Goal: Task Accomplishment & Management: Complete application form

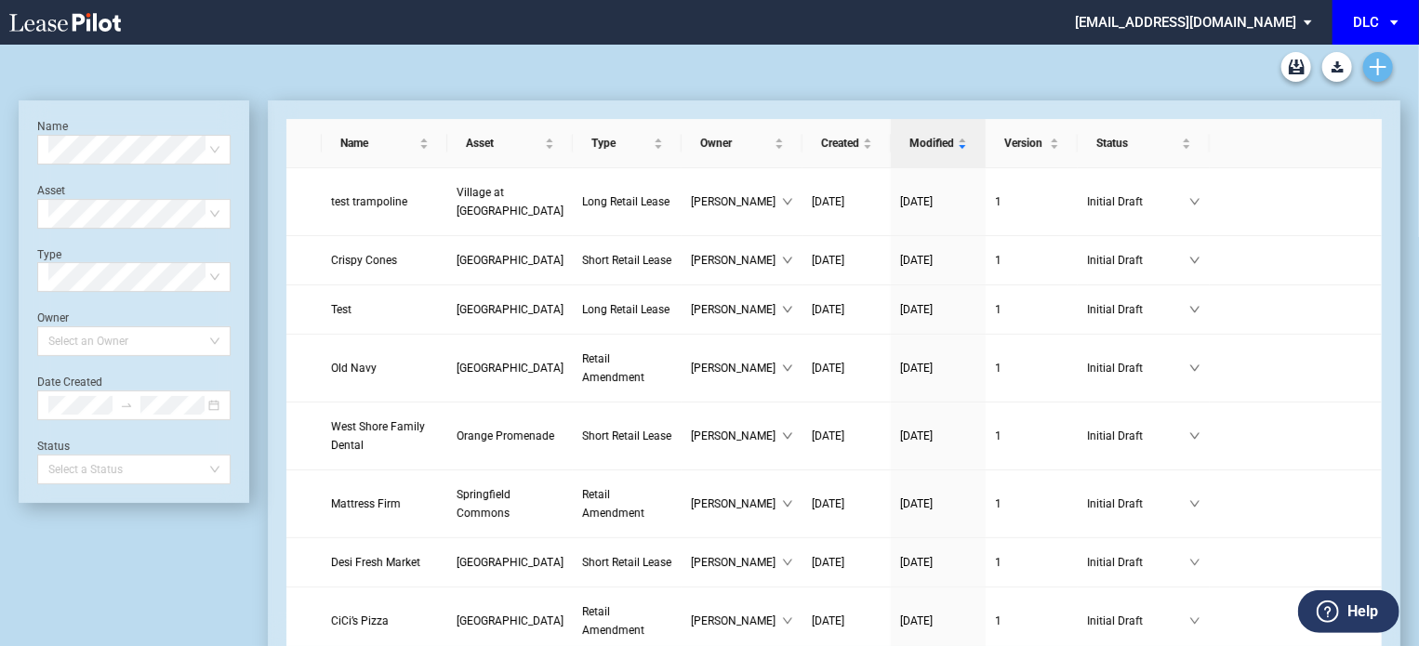
click at [1376, 59] on icon "Create new document" at bounding box center [1378, 67] width 17 height 17
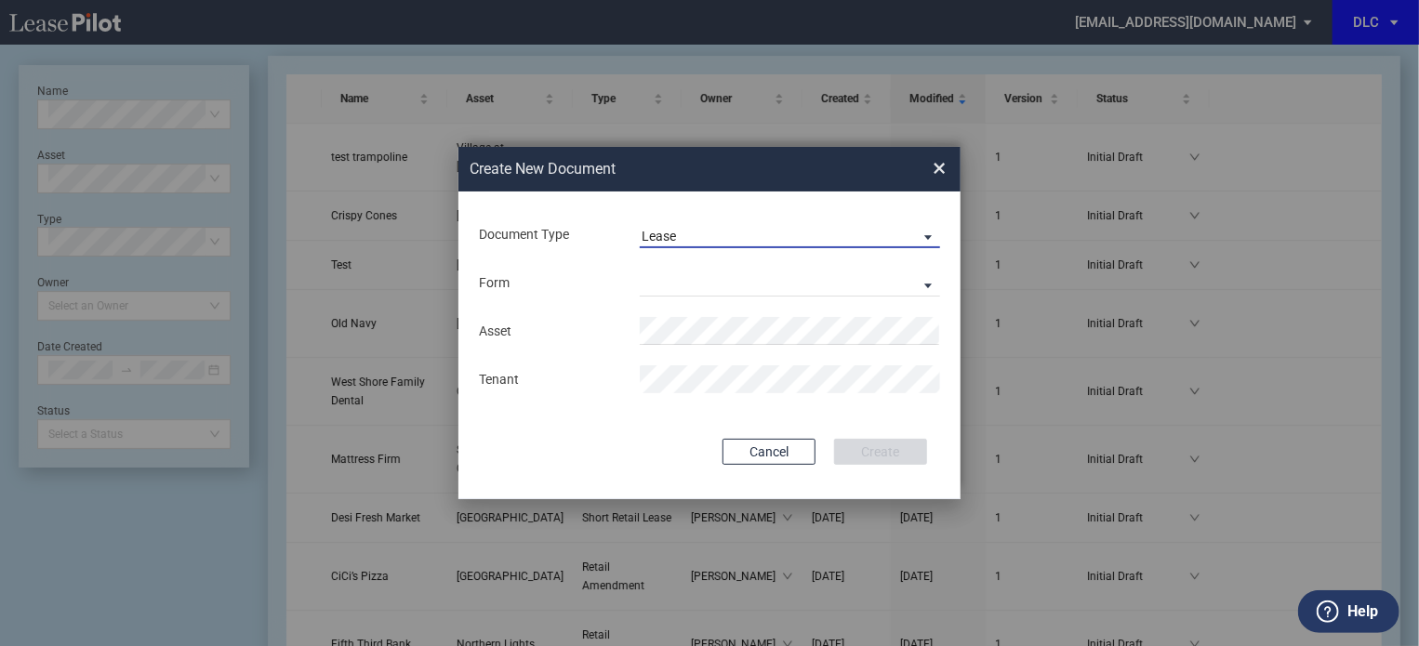
click at [696, 225] on md-select-value "Lease" at bounding box center [790, 234] width 300 height 28
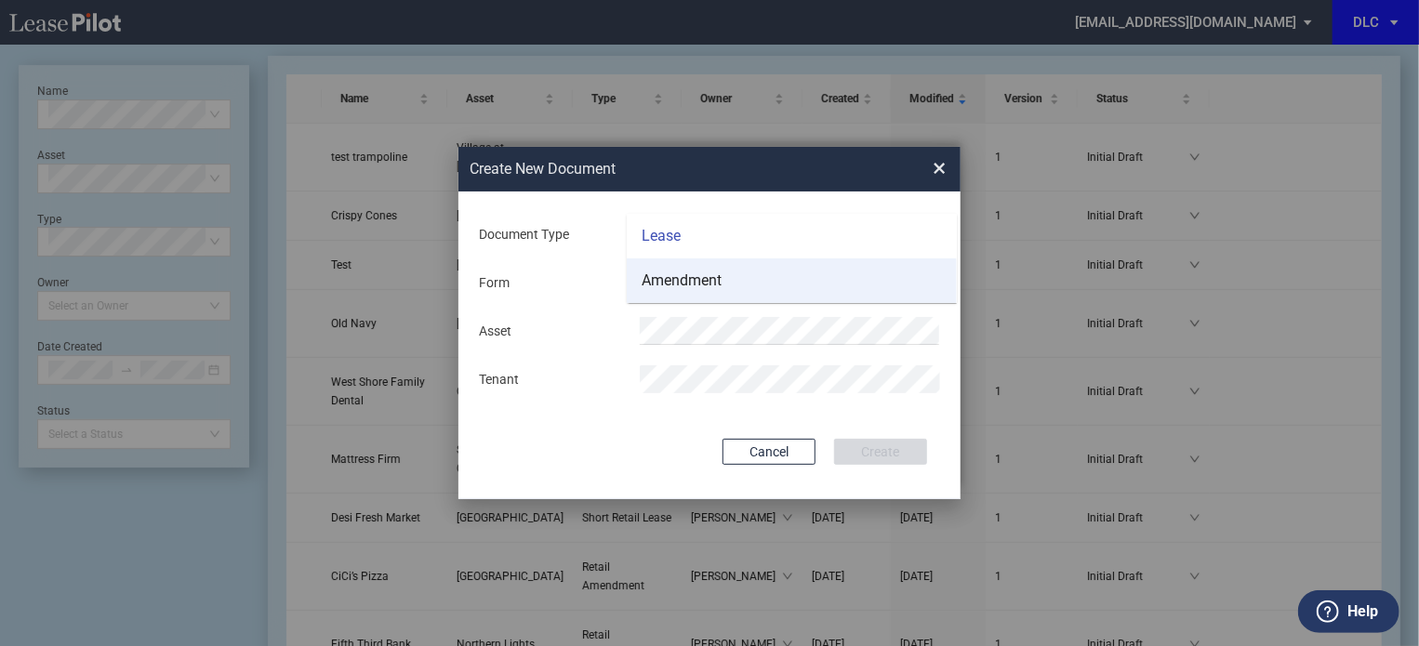
click at [692, 275] on div "Amendment" at bounding box center [682, 281] width 80 height 20
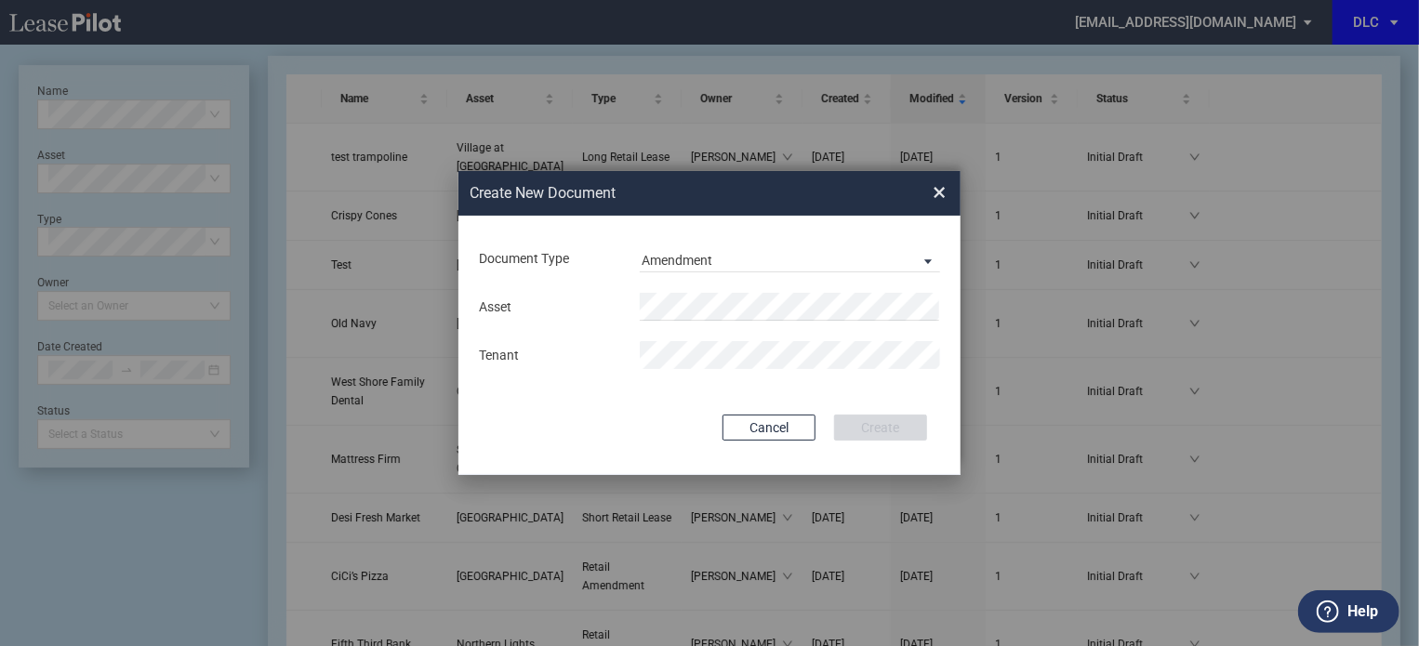
click at [688, 291] on md-input-container "Asset" at bounding box center [709, 307] width 465 height 32
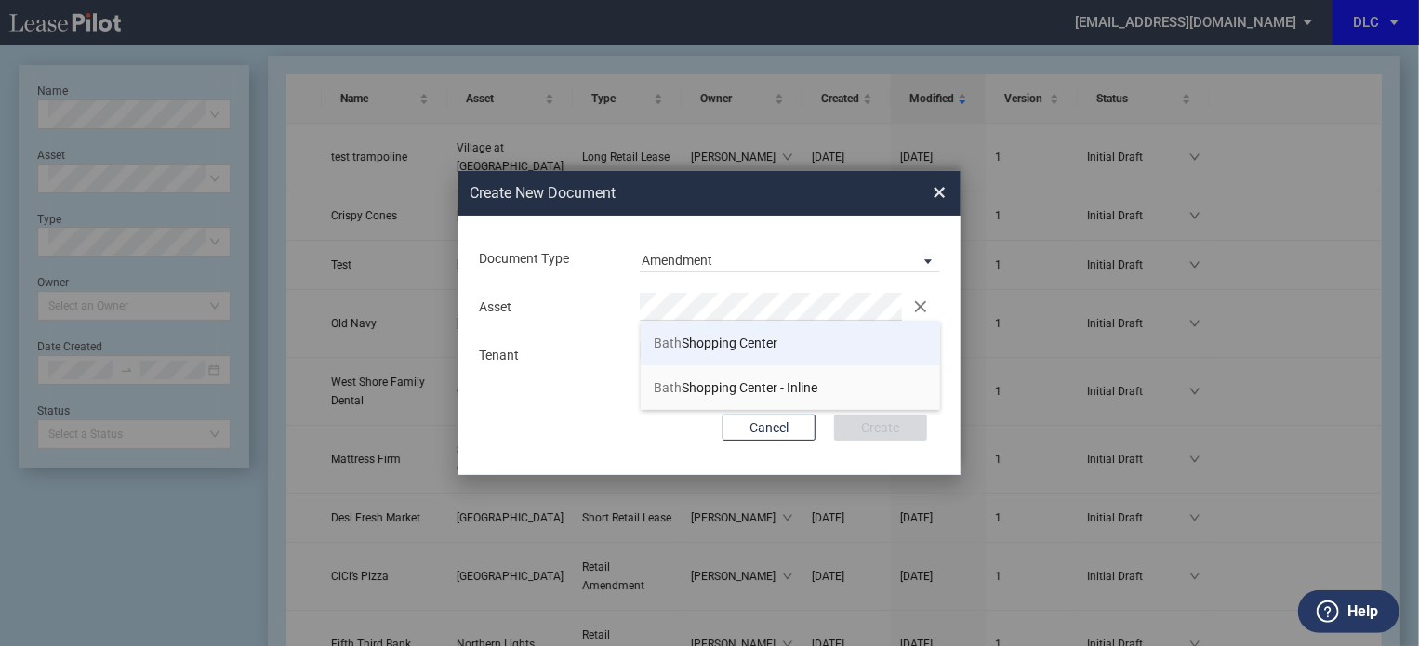
click at [717, 344] on span "[GEOGRAPHIC_DATA]" at bounding box center [717, 343] width 124 height 15
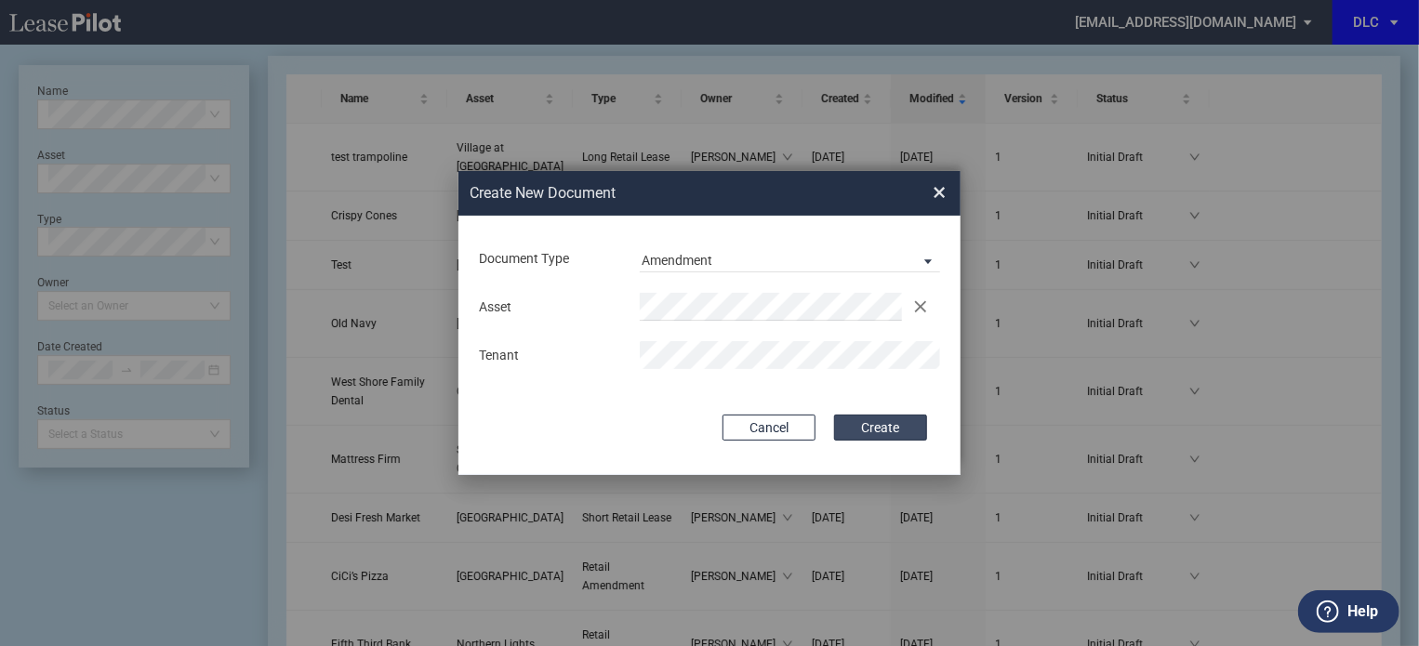
click at [874, 434] on button "Create" at bounding box center [880, 428] width 93 height 26
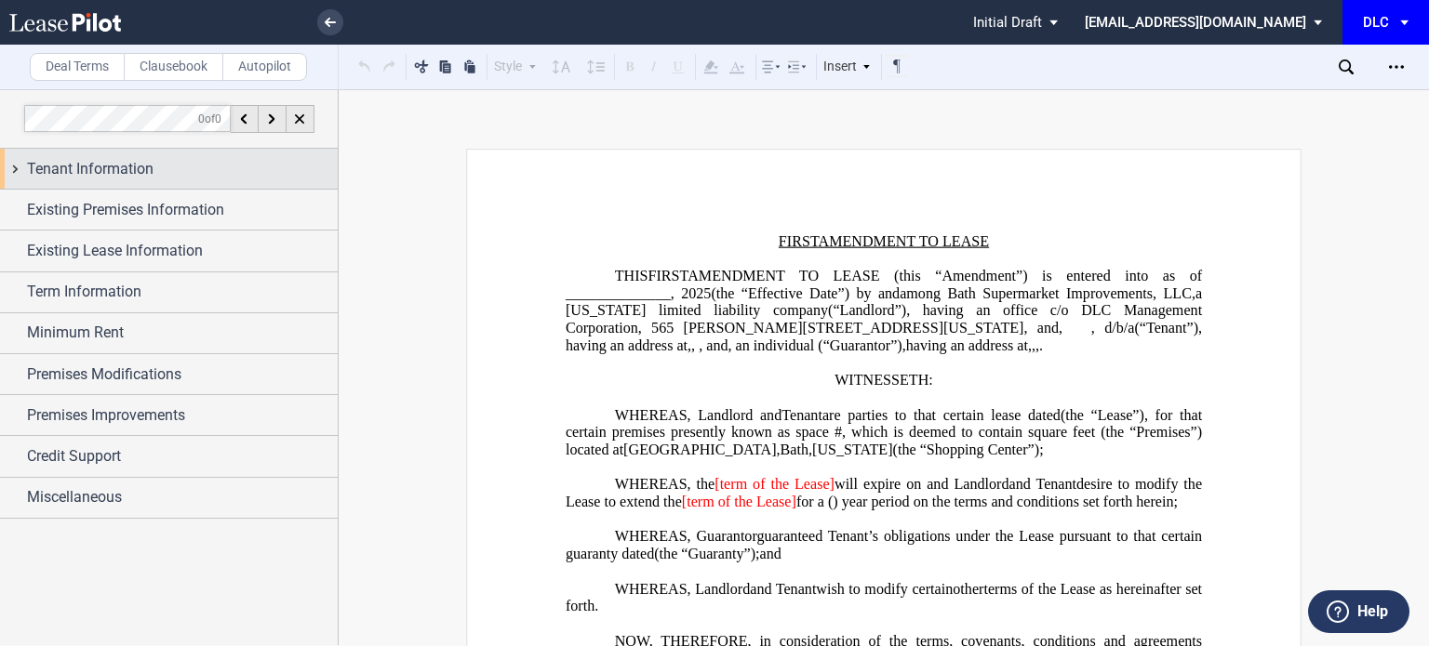
click at [204, 166] on div "Tenant Information" at bounding box center [182, 169] width 311 height 22
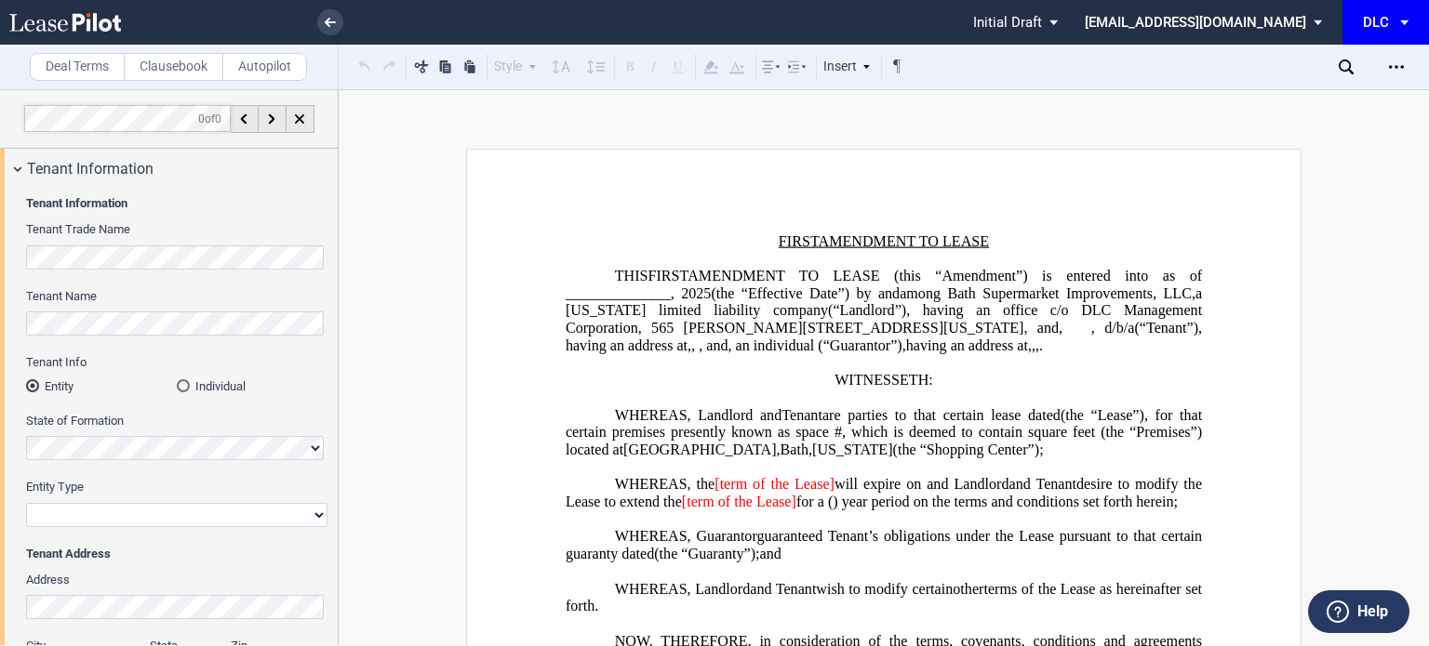
scroll to position [461, 0]
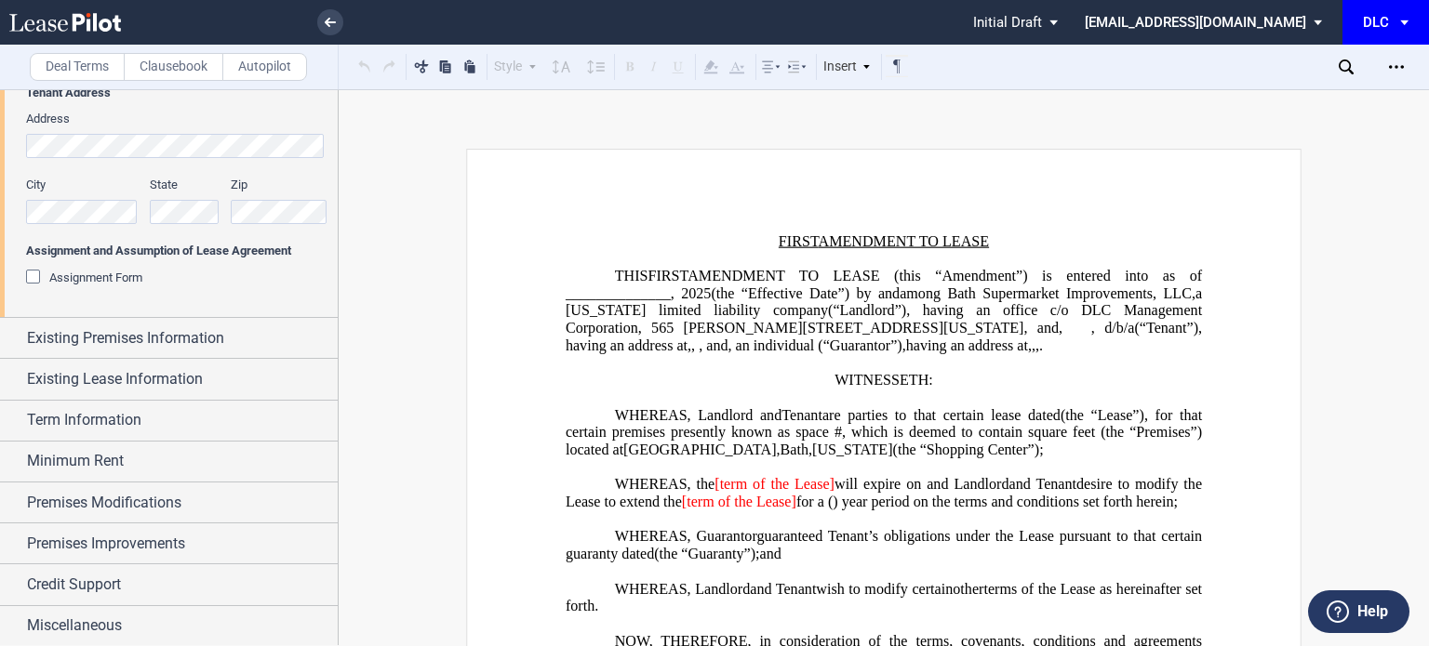
click at [94, 281] on span "Assignment Form" at bounding box center [95, 278] width 93 height 14
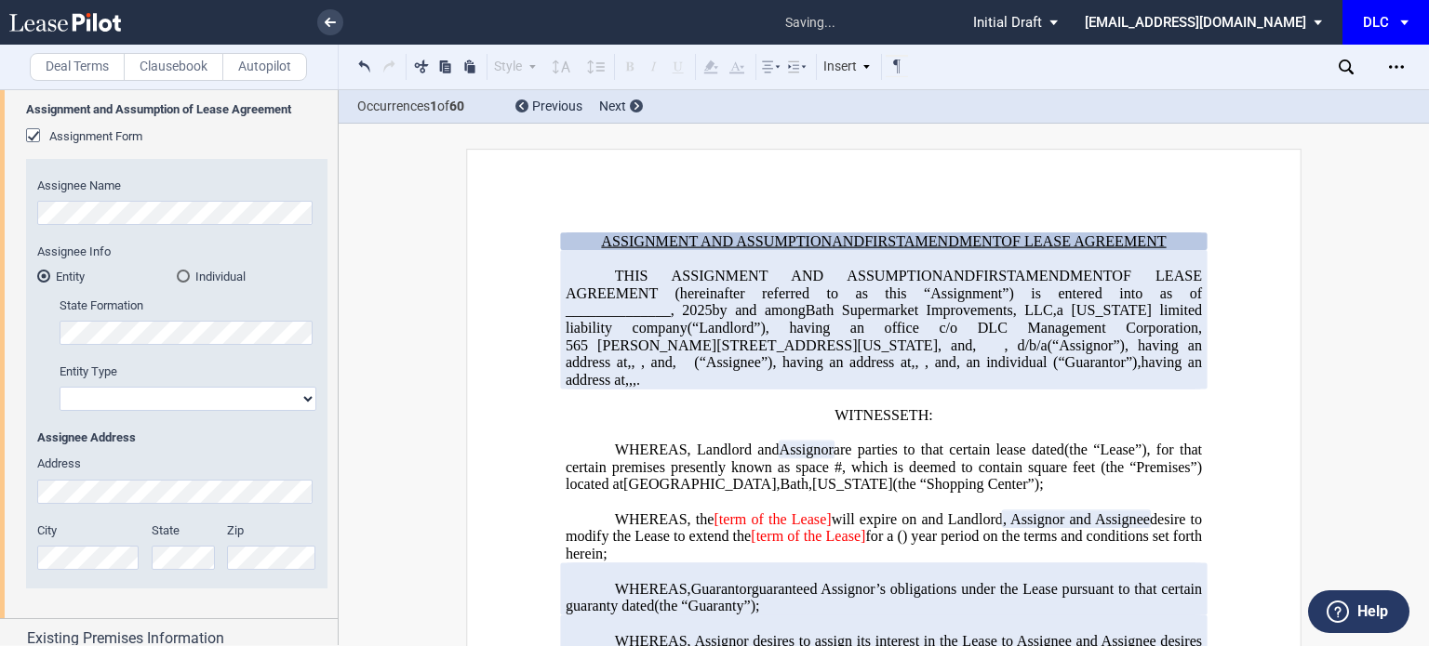
scroll to position [841, 0]
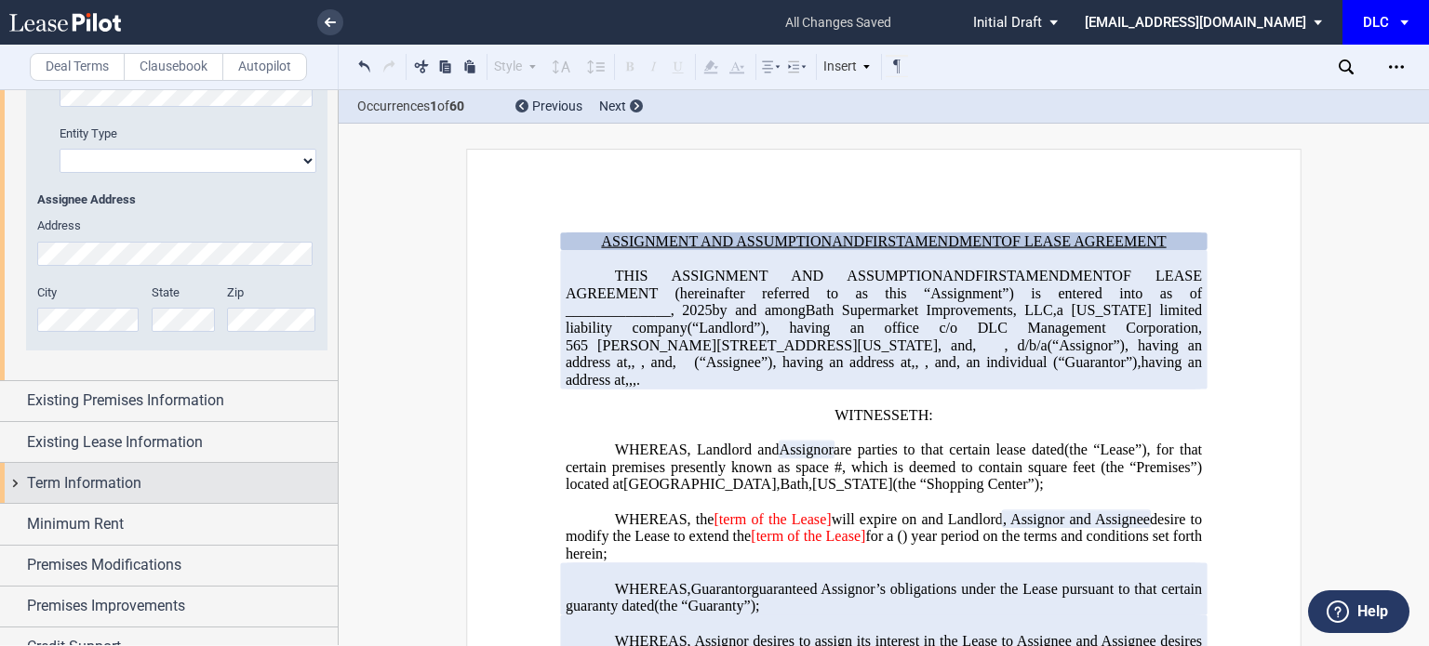
click at [96, 479] on span "Term Information" at bounding box center [84, 484] width 114 height 22
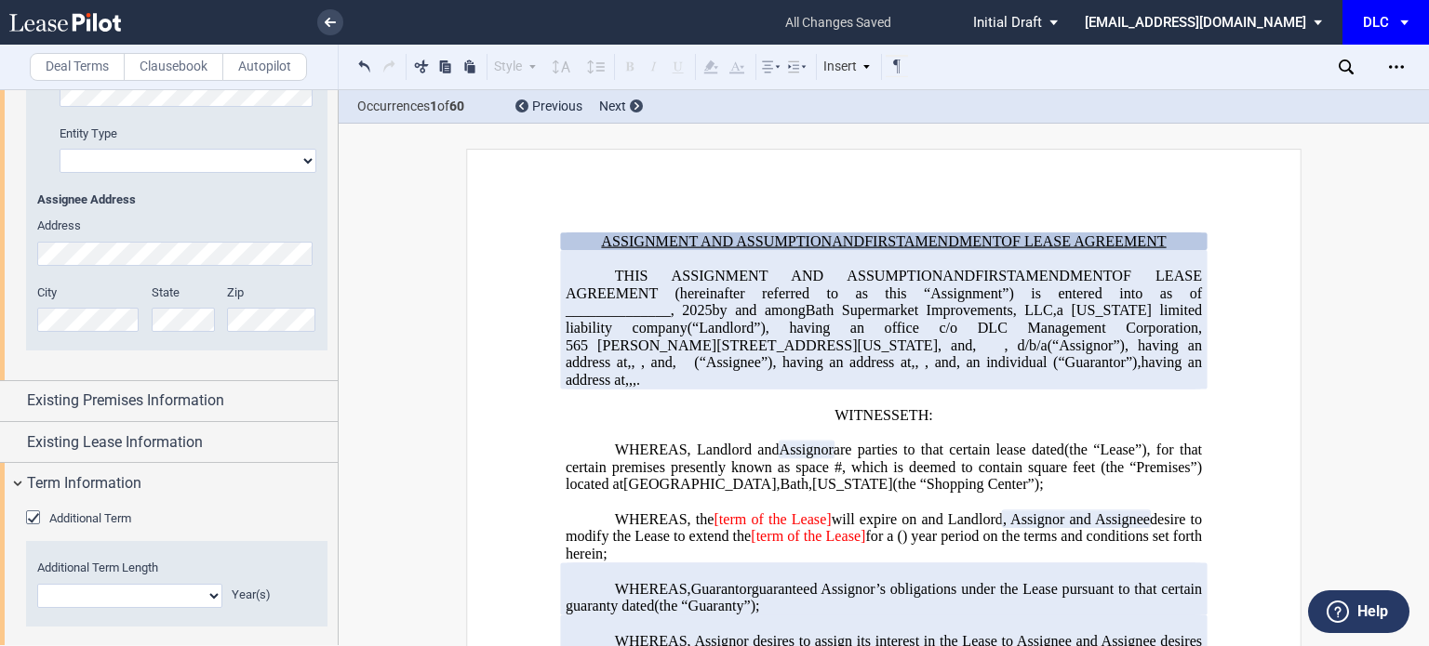
click at [93, 512] on span "Additional Term" at bounding box center [90, 519] width 82 height 14
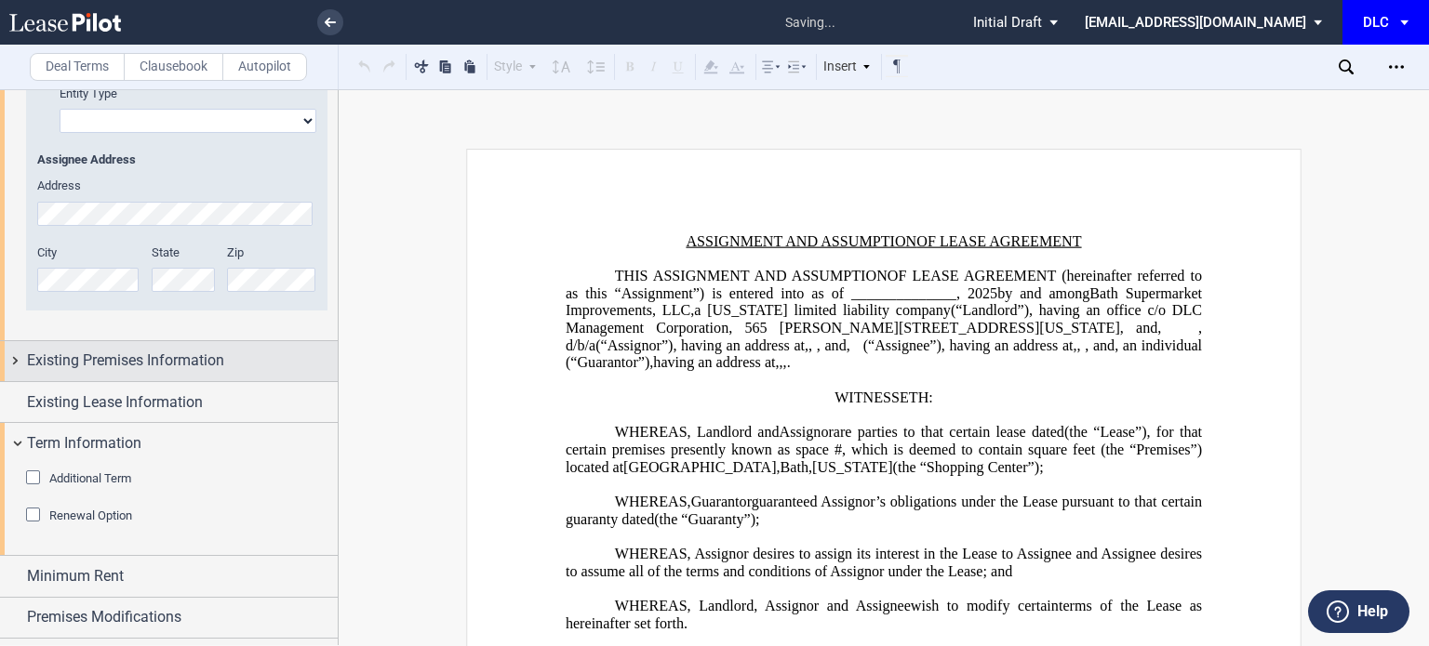
scroll to position [995, 0]
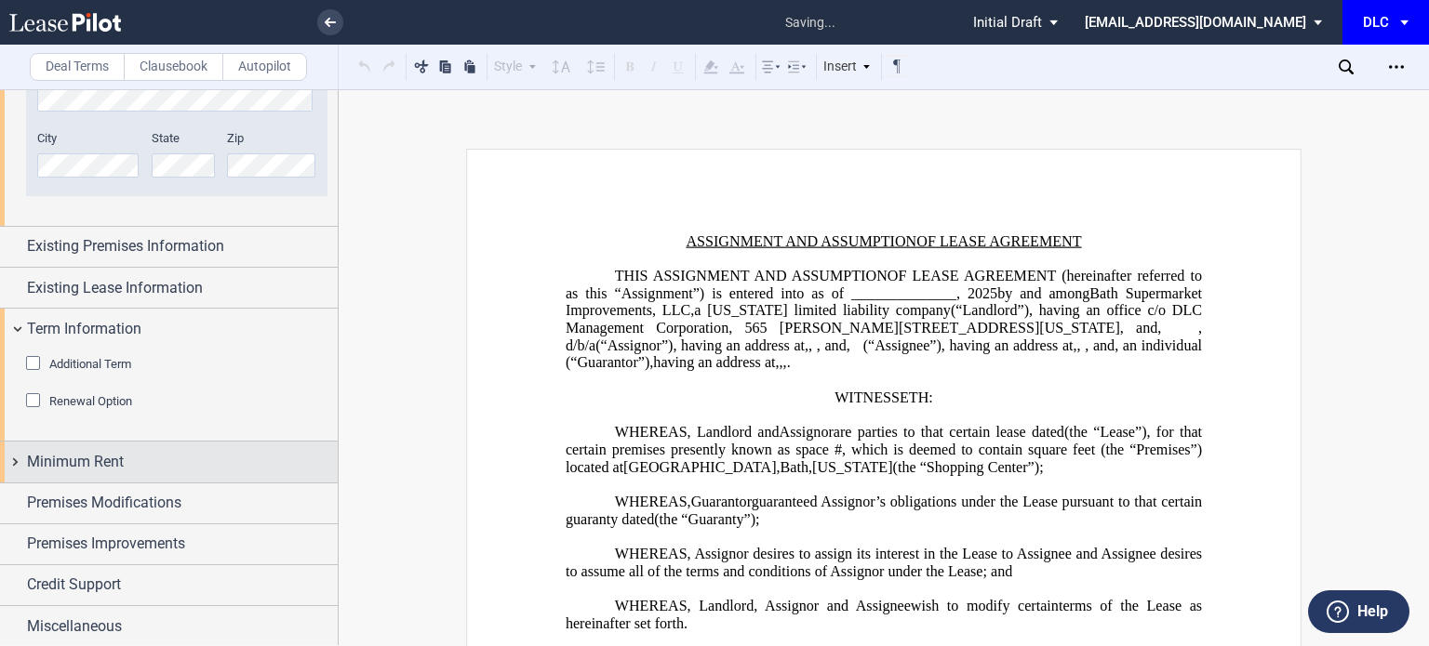
click at [116, 468] on span "Minimum Rent" at bounding box center [75, 462] width 97 height 22
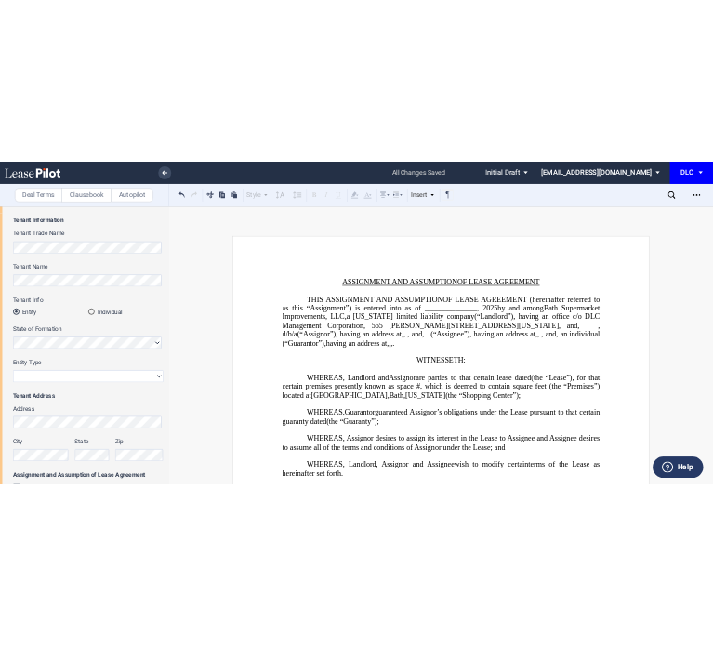
scroll to position [0, 0]
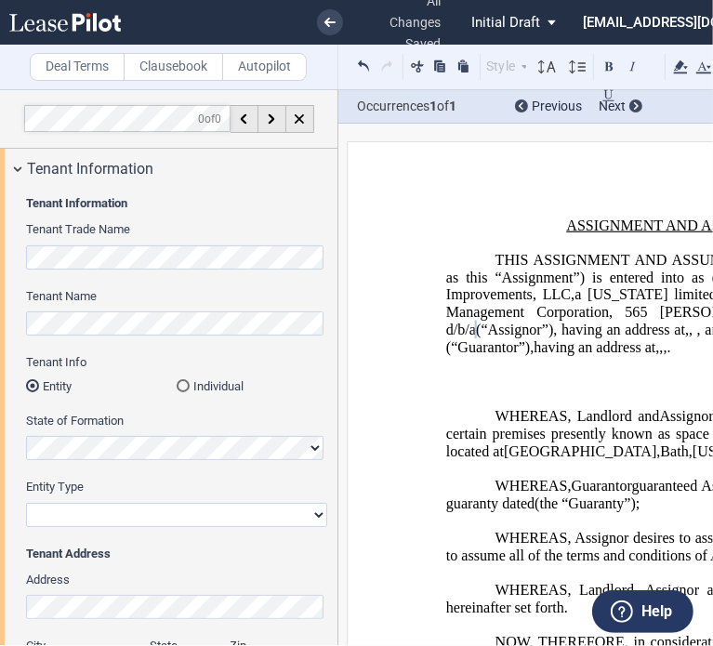
click at [184, 387] on div "Individual" at bounding box center [183, 386] width 13 height 13
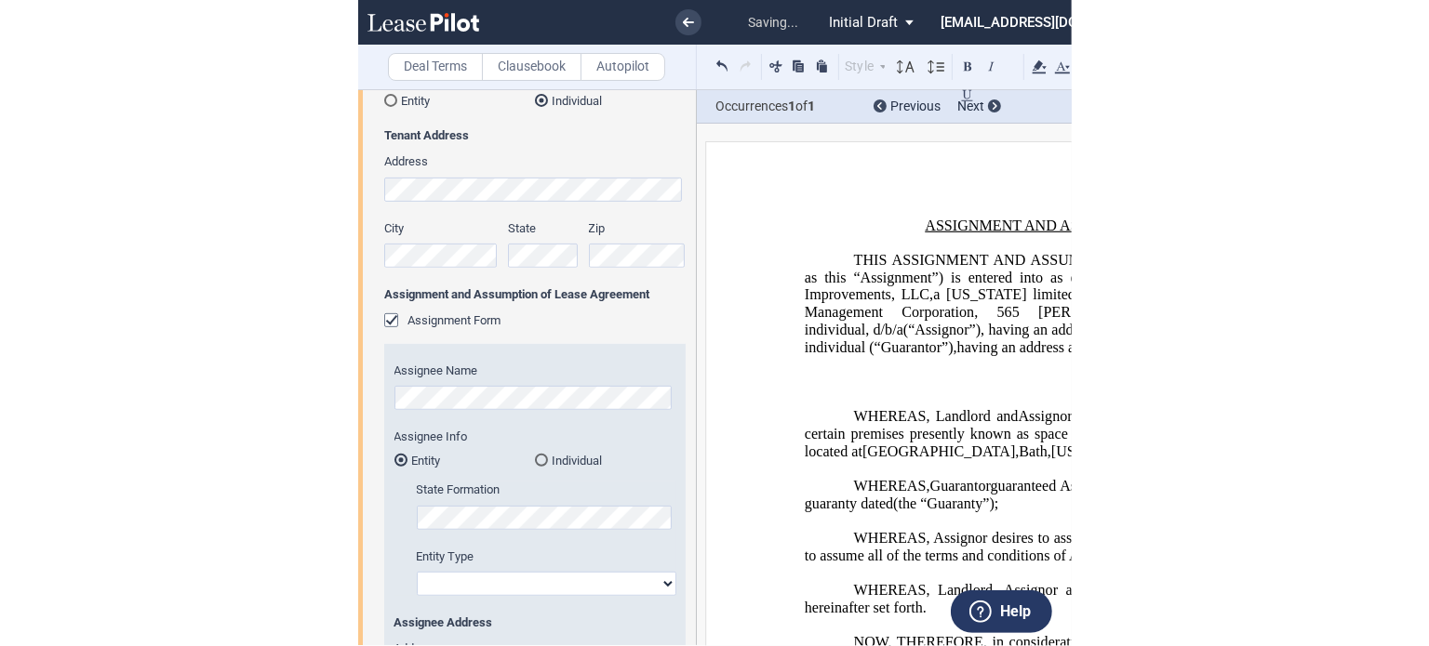
scroll to position [368, 0]
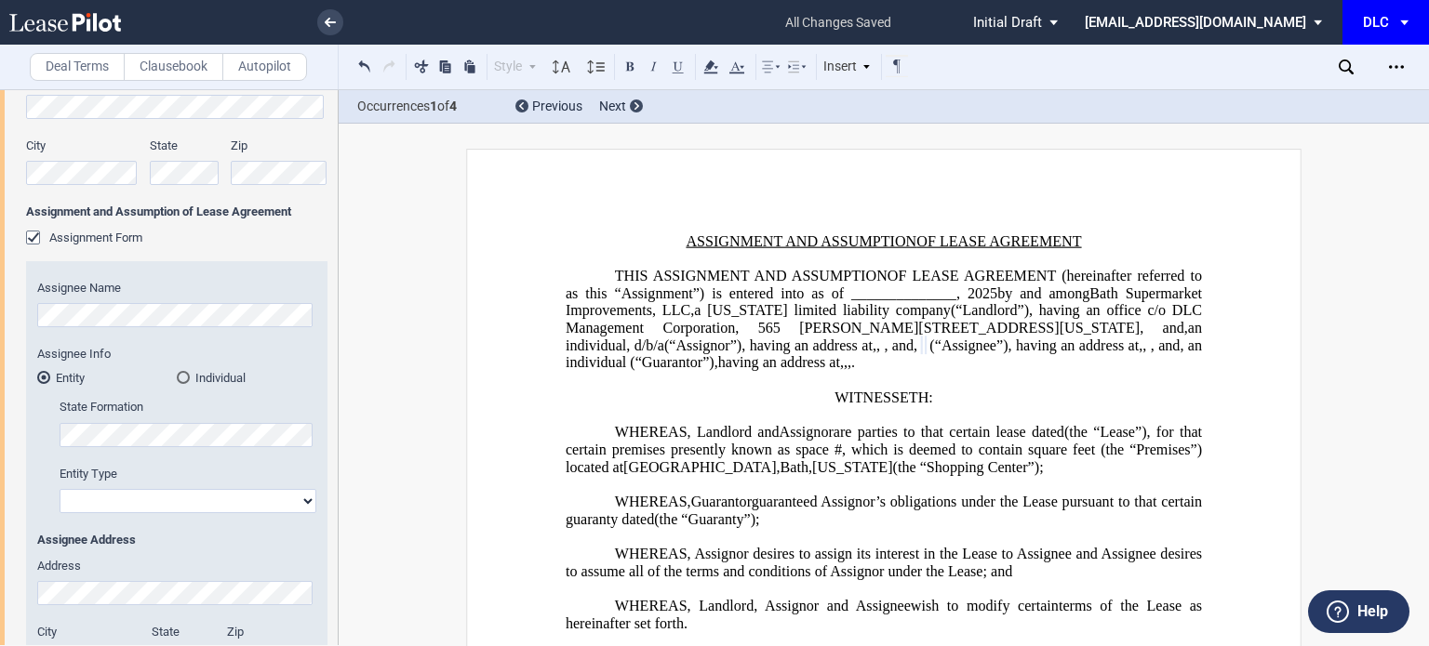
click at [180, 501] on select "Corporation Limited Liability Company General Partnership Limited Partnership O…" at bounding box center [188, 501] width 257 height 24
select select "limited liability company"
click at [60, 489] on select "Corporation Limited Liability Company General Partnership Limited Partnership O…" at bounding box center [188, 501] width 257 height 24
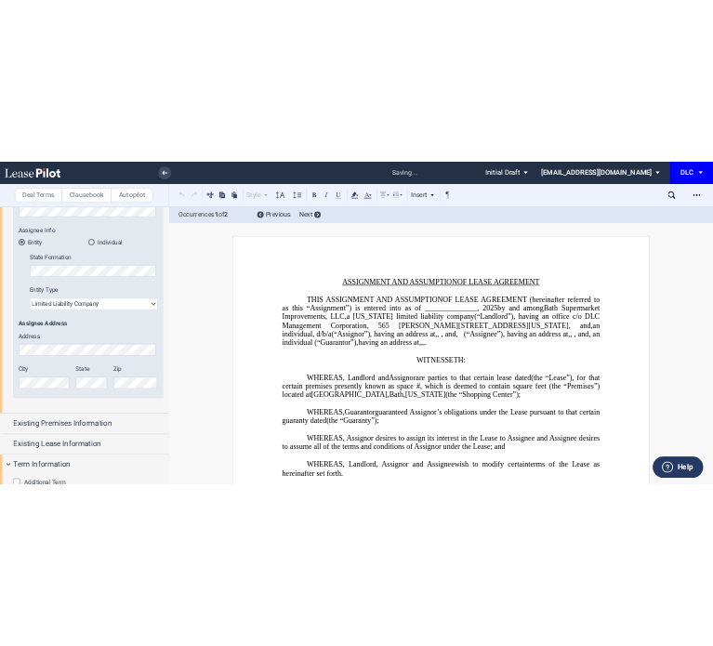
scroll to position [584, 0]
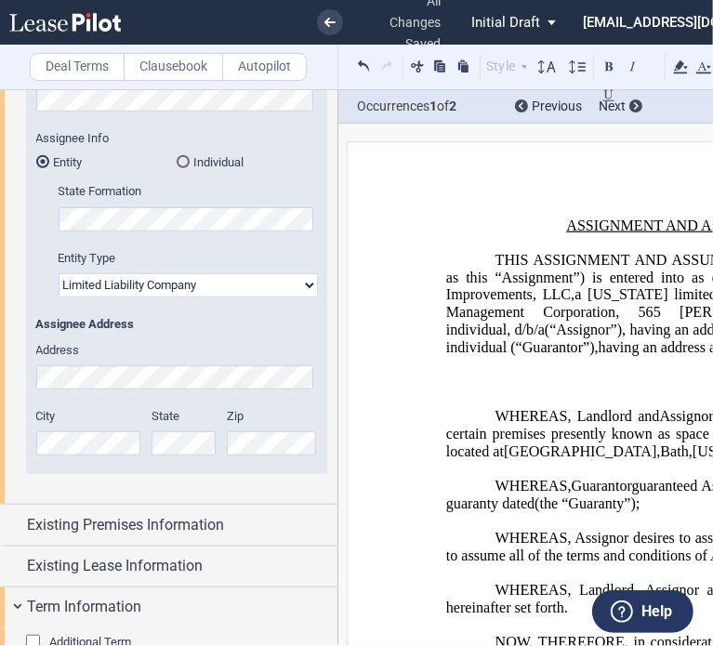
click at [140, 360] on div "Address" at bounding box center [177, 365] width 282 height 47
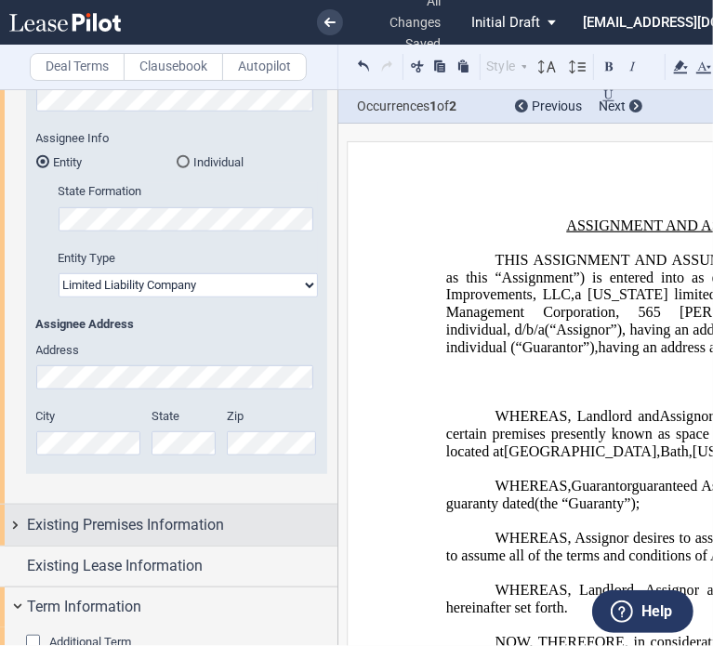
click at [121, 524] on span "Existing Premises Information" at bounding box center [125, 525] width 197 height 22
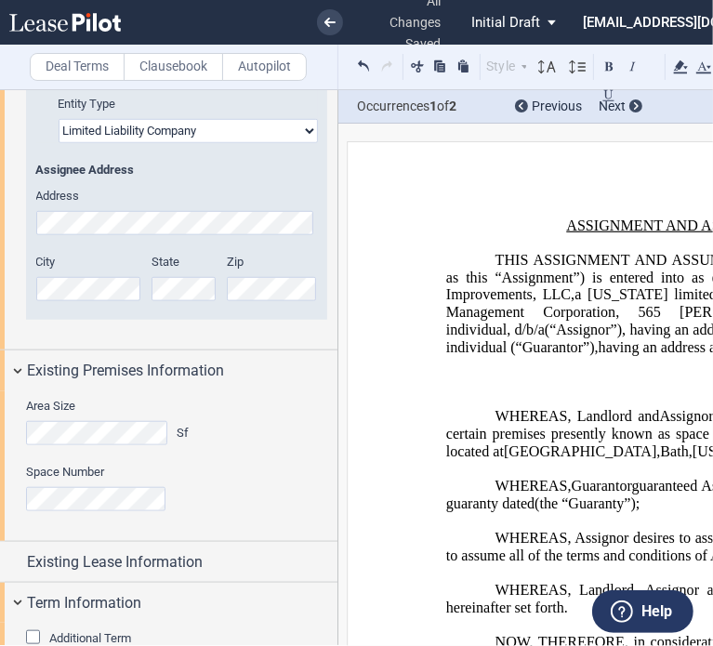
scroll to position [919, 0]
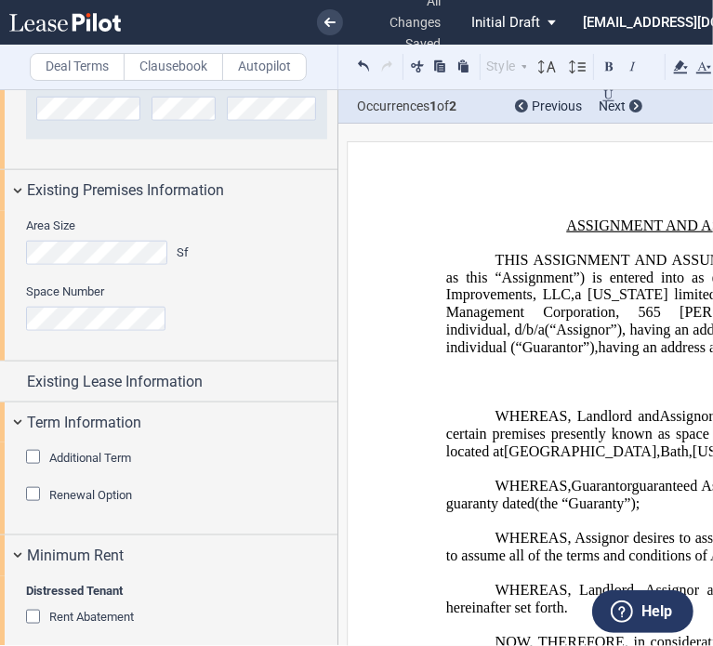
click at [60, 238] on div "Area Size Sf" at bounding box center [109, 241] width 167 height 47
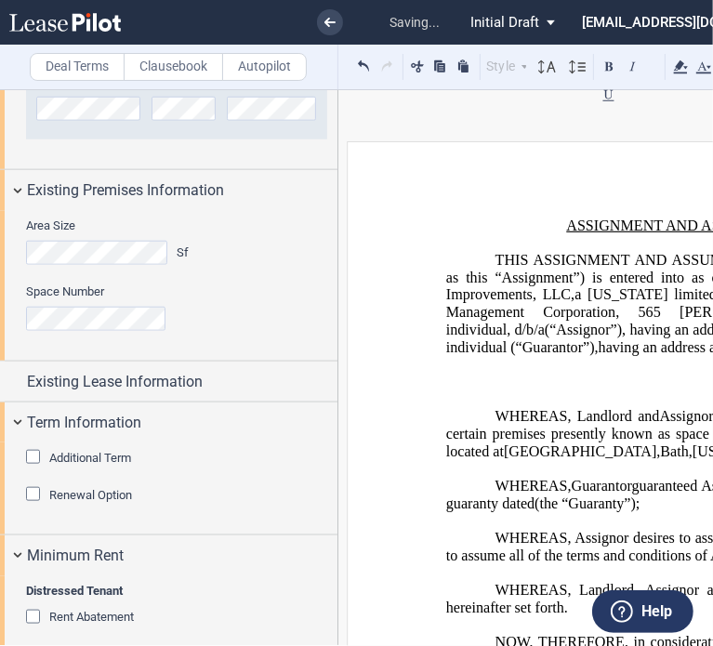
click at [297, 297] on label "Space Number" at bounding box center [176, 292] width 301 height 17
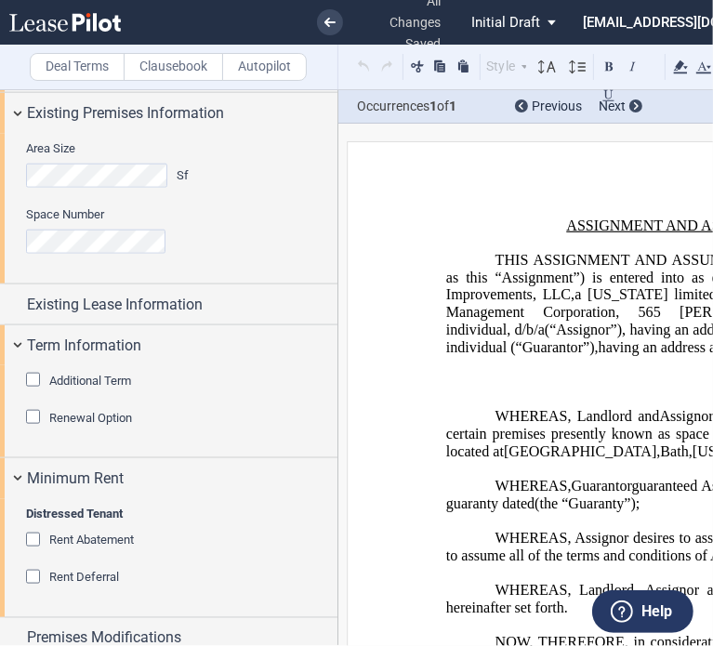
scroll to position [1131, 0]
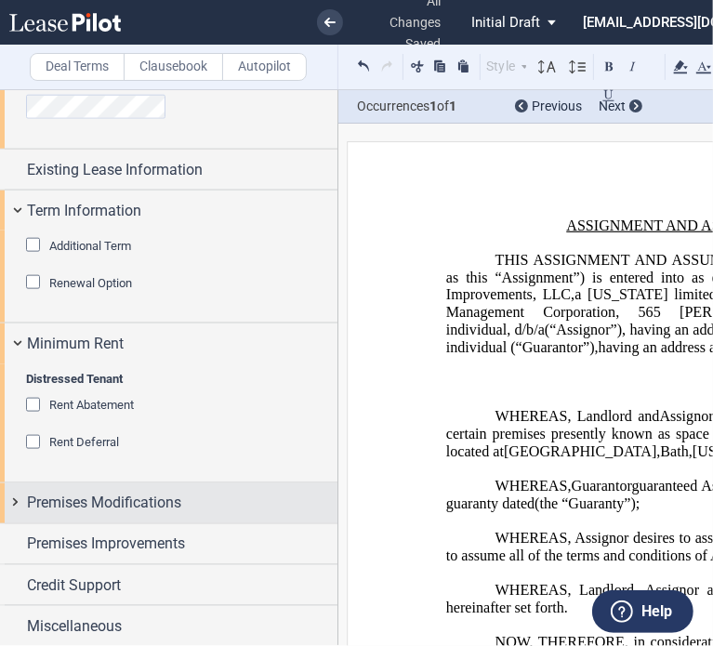
click at [67, 512] on span "Premises Modifications" at bounding box center [104, 503] width 154 height 22
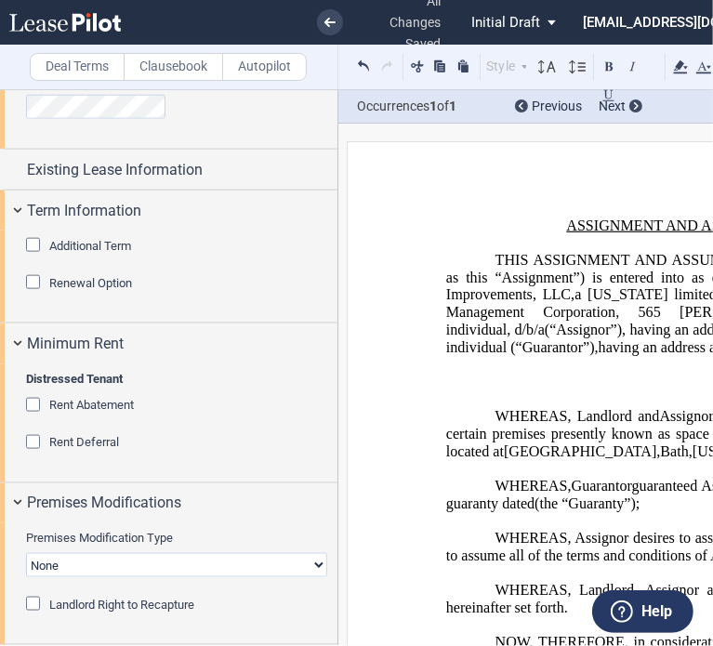
scroll to position [1253, 0]
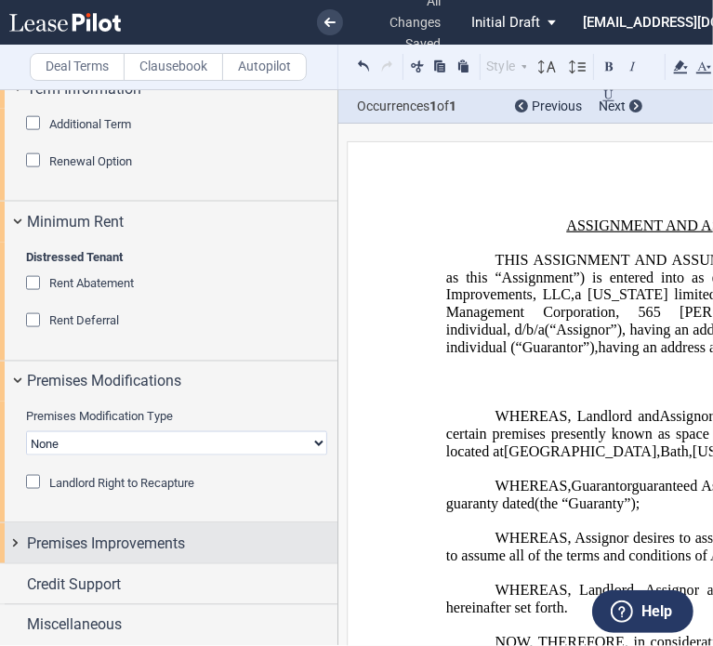
click at [90, 542] on span "Premises Improvements" at bounding box center [106, 544] width 158 height 22
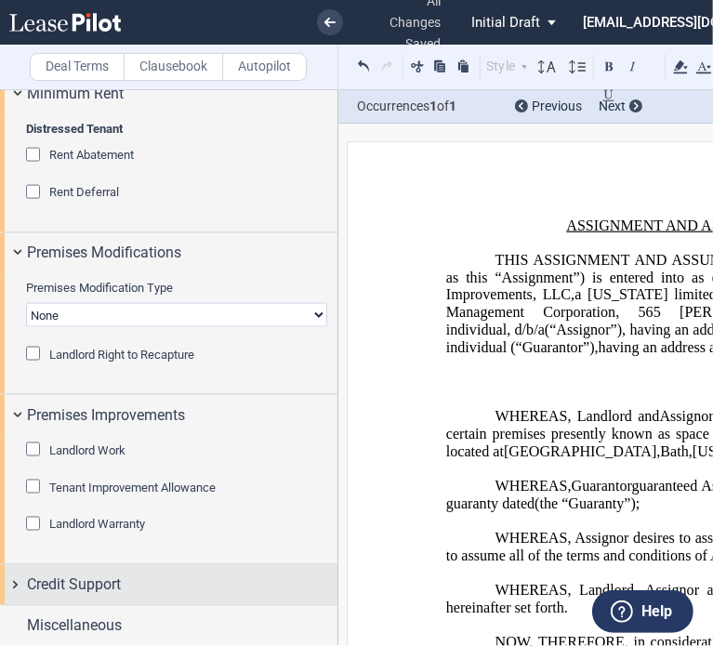
click at [98, 578] on span "Credit Support" at bounding box center [74, 586] width 94 height 22
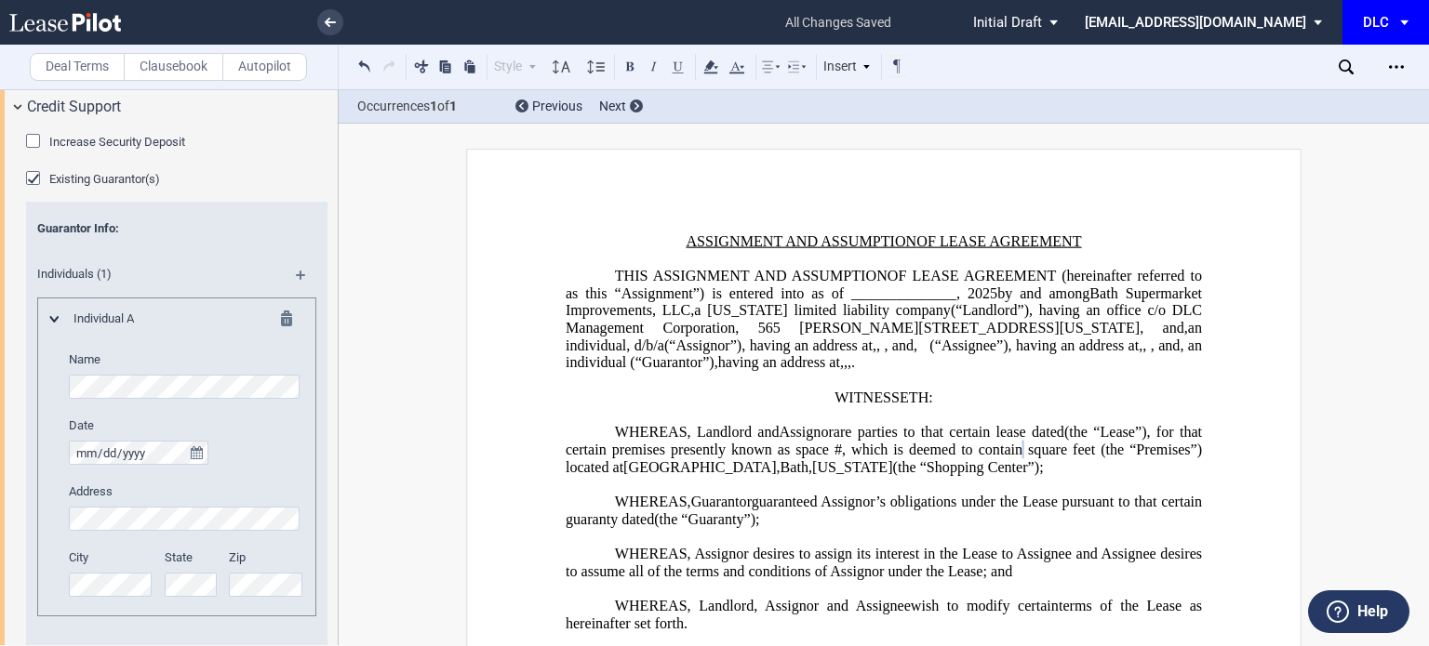
scroll to position [1860, 0]
click at [45, 166] on div "Increase Security Deposit Additional Amount $ New Total Amount $" at bounding box center [176, 151] width 301 height 37
click at [71, 178] on span "Existing Guarantor(s)" at bounding box center [104, 179] width 111 height 14
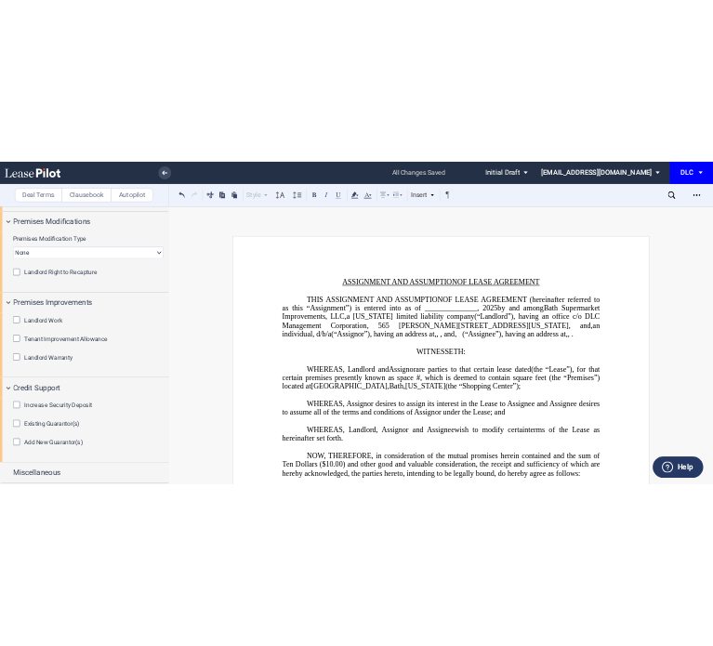
scroll to position [1511, 0]
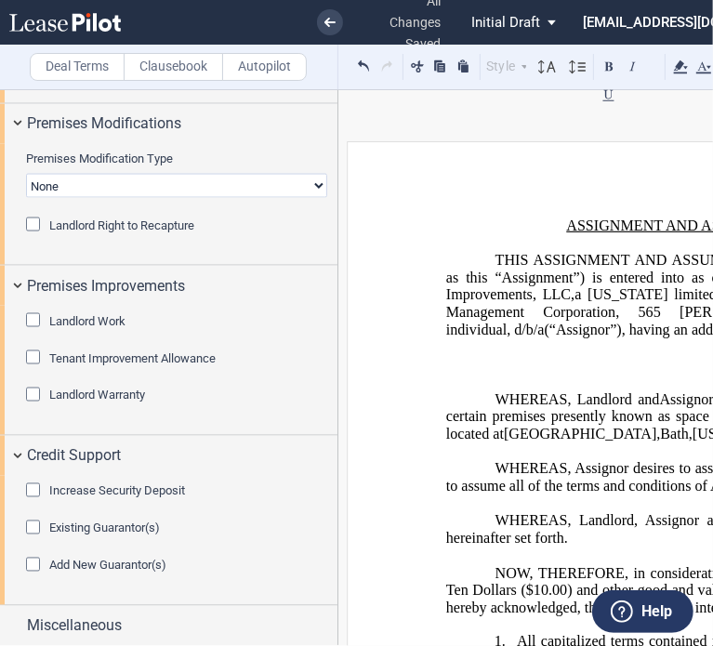
click at [134, 561] on span "Add New Guarantor(s)" at bounding box center [107, 566] width 117 height 14
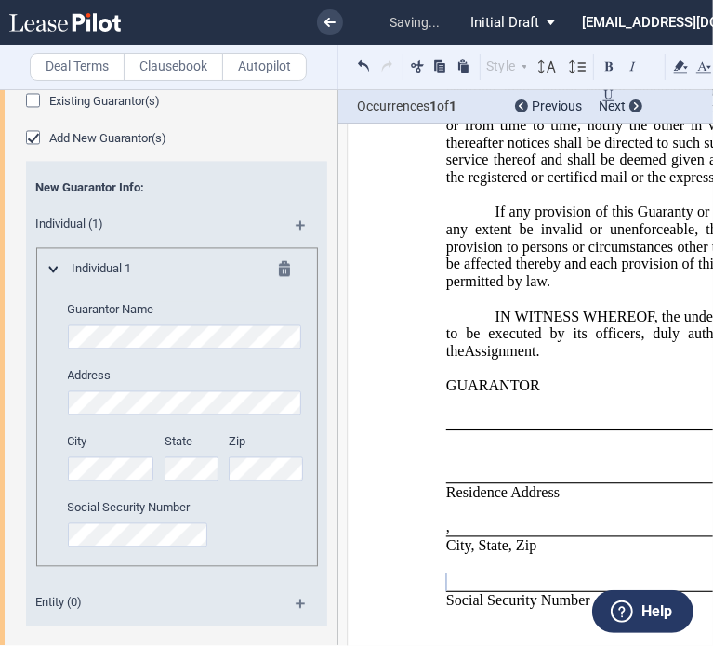
scroll to position [1989, 0]
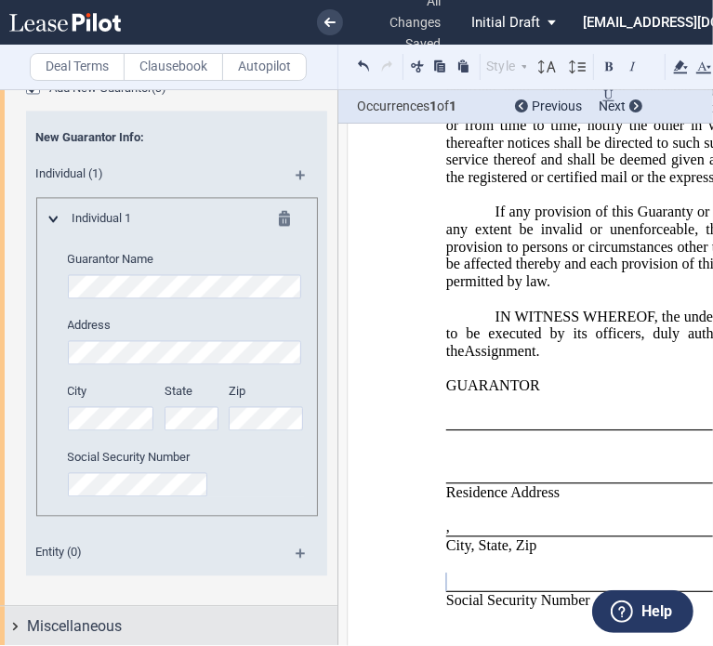
click at [132, 616] on div "Miscellaneous" at bounding box center [182, 627] width 311 height 22
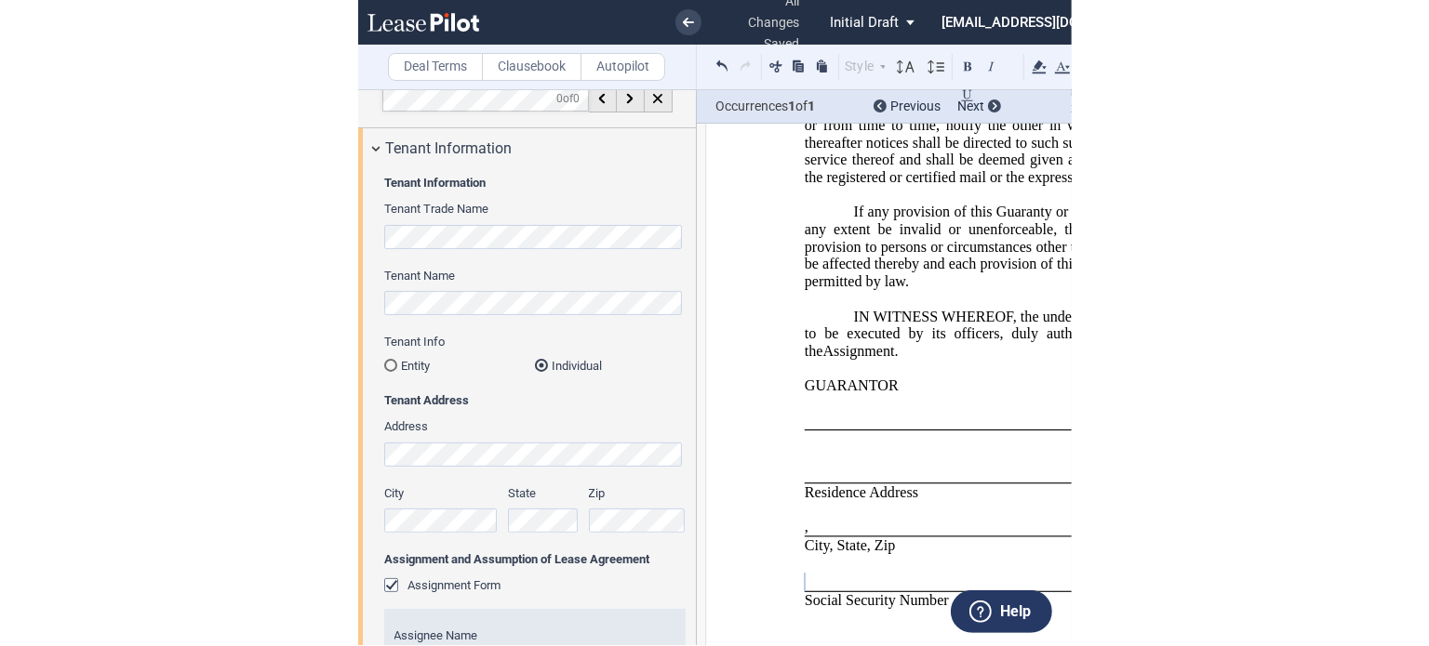
scroll to position [0, 0]
